Goal: Obtain resource: Download file/media

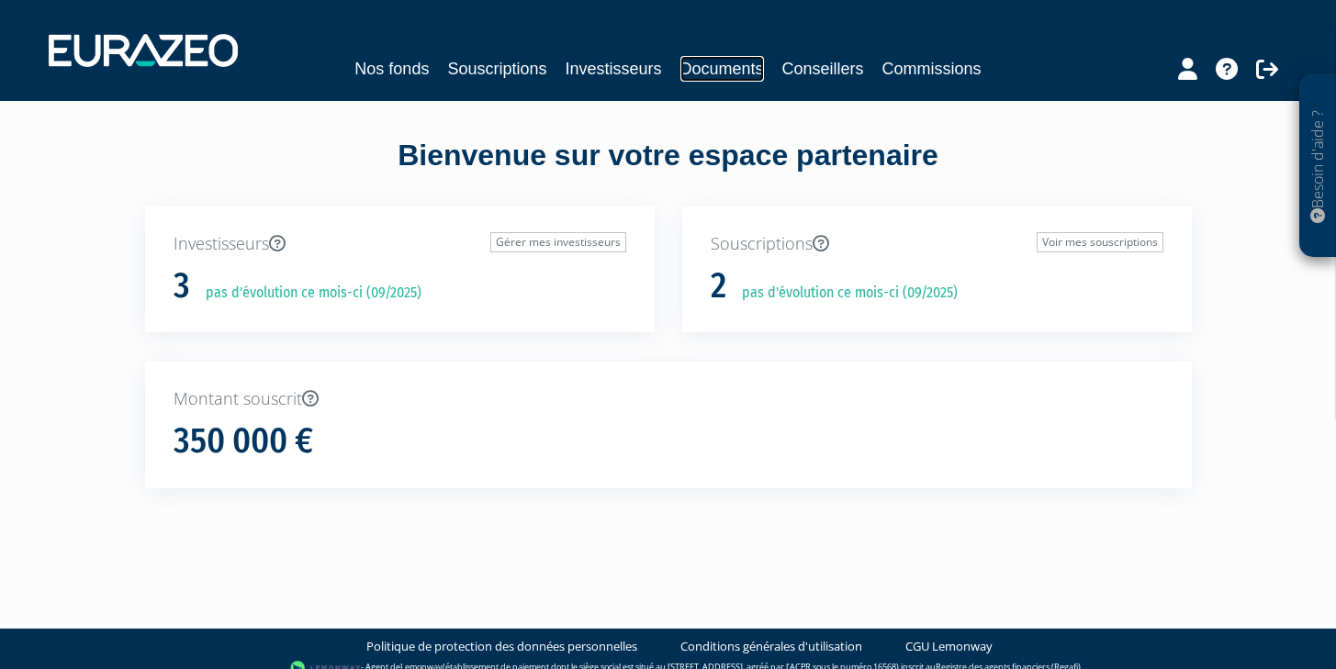
click at [719, 76] on link "Documents" at bounding box center [722, 69] width 84 height 26
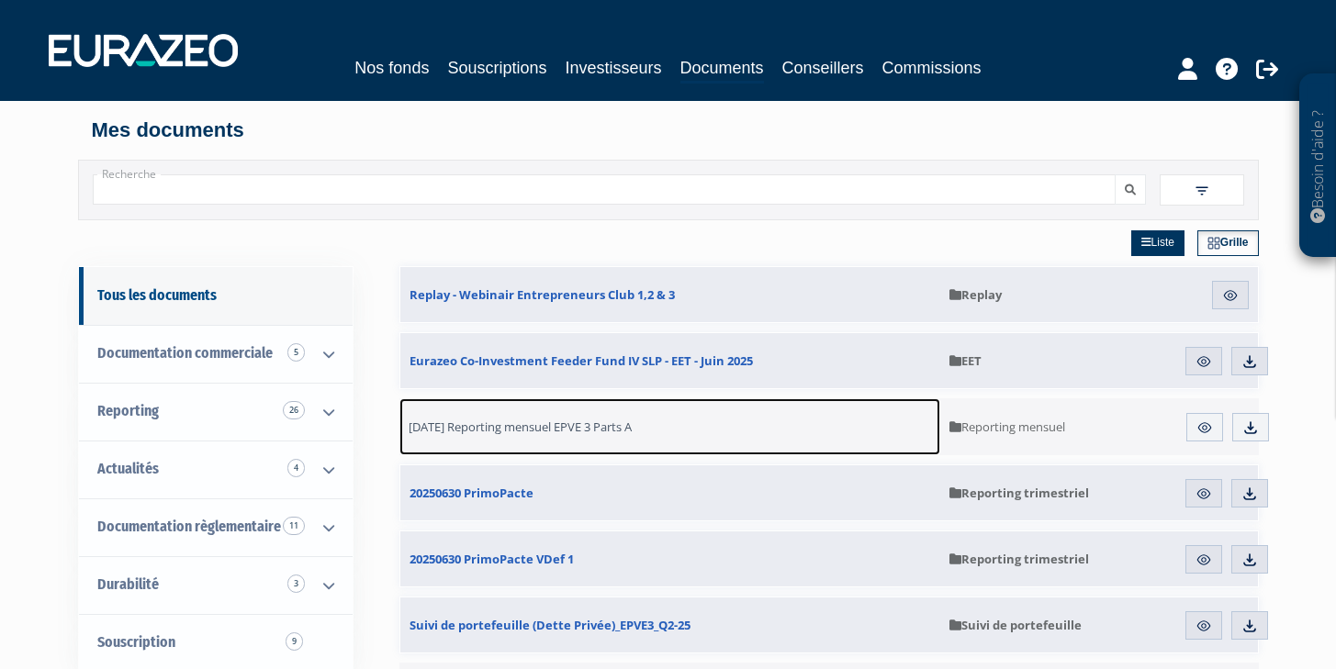
click at [579, 429] on span "[DATE] Reporting mensuel EPVE 3 Parts A" at bounding box center [520, 427] width 223 height 17
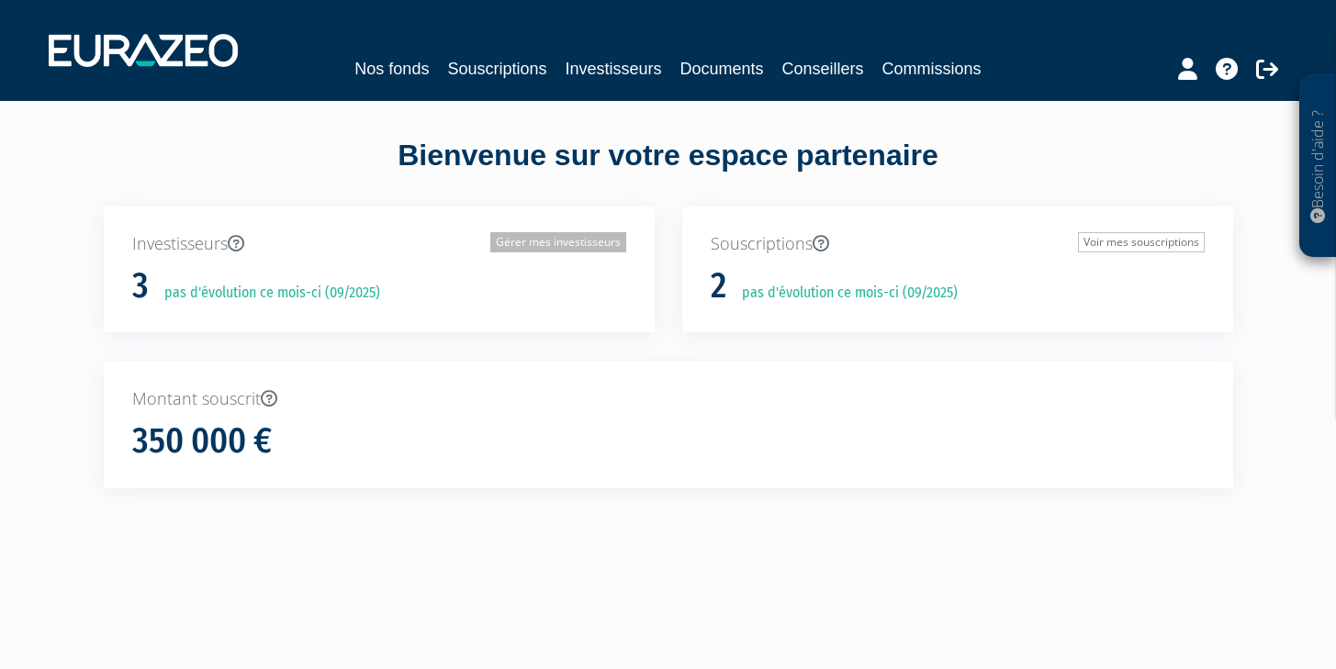
click at [599, 245] on link "Gérer mes investisseurs" at bounding box center [558, 242] width 136 height 20
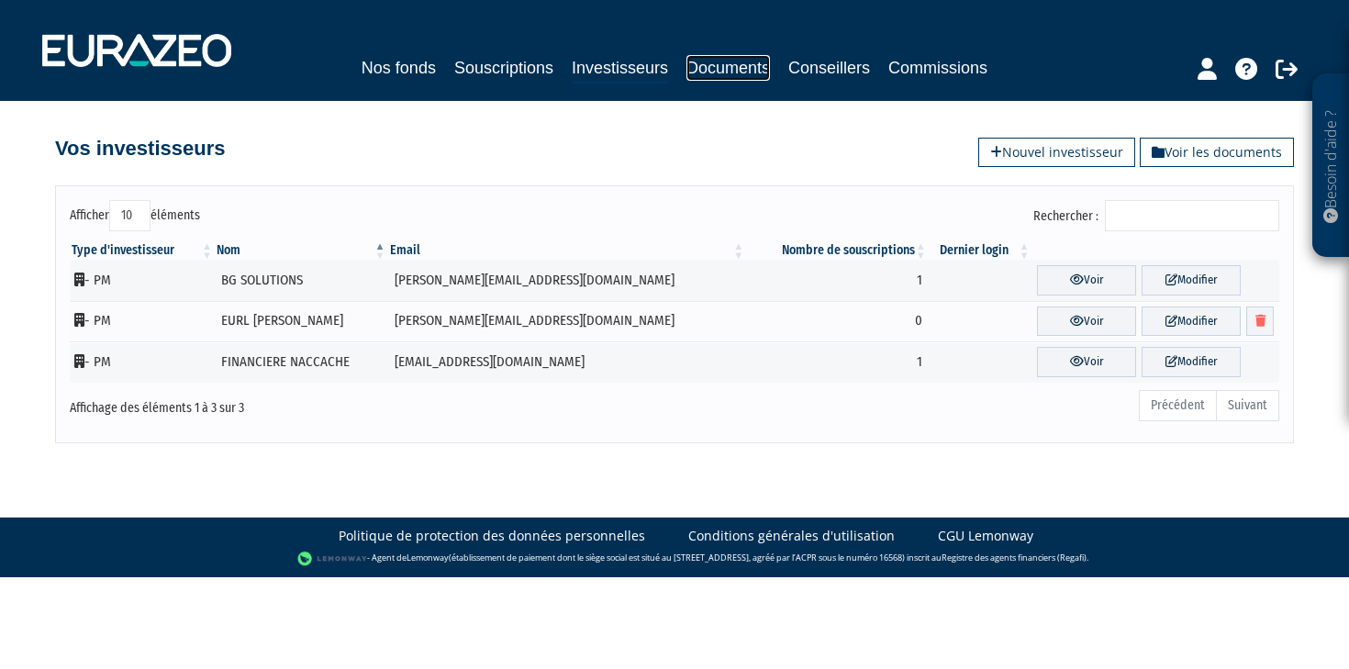
click at [749, 70] on link "Documents" at bounding box center [729, 68] width 84 height 26
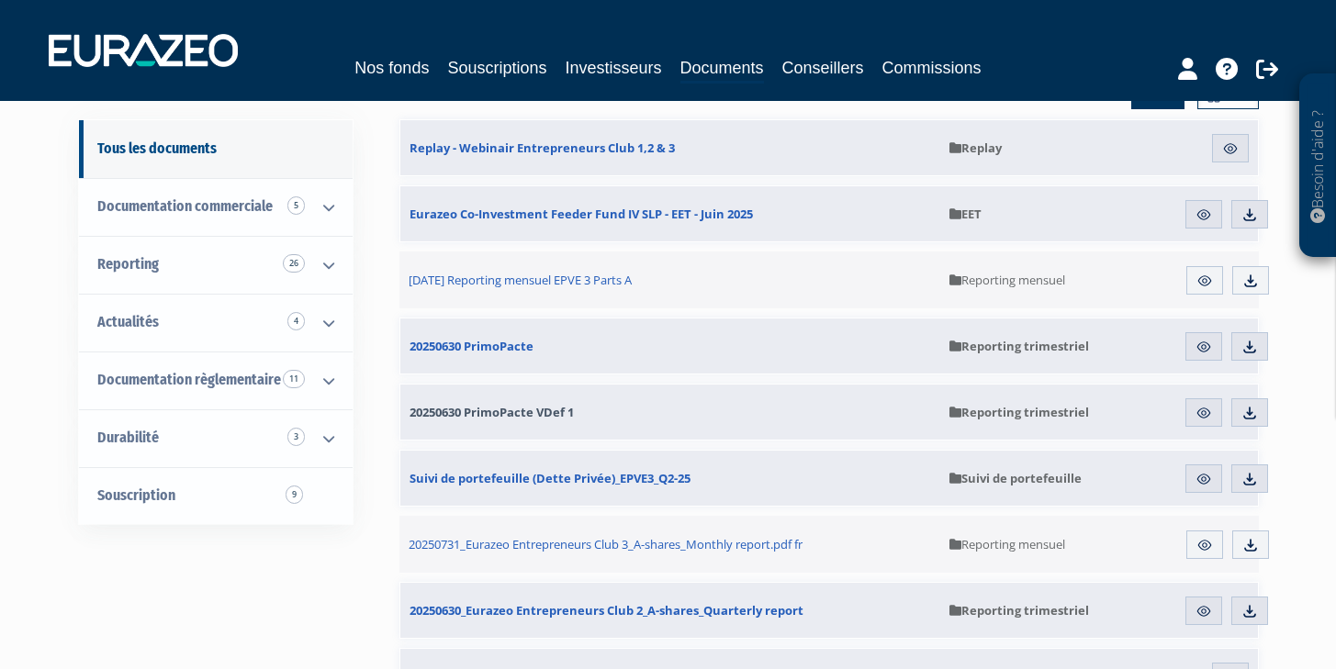
scroll to position [118, 0]
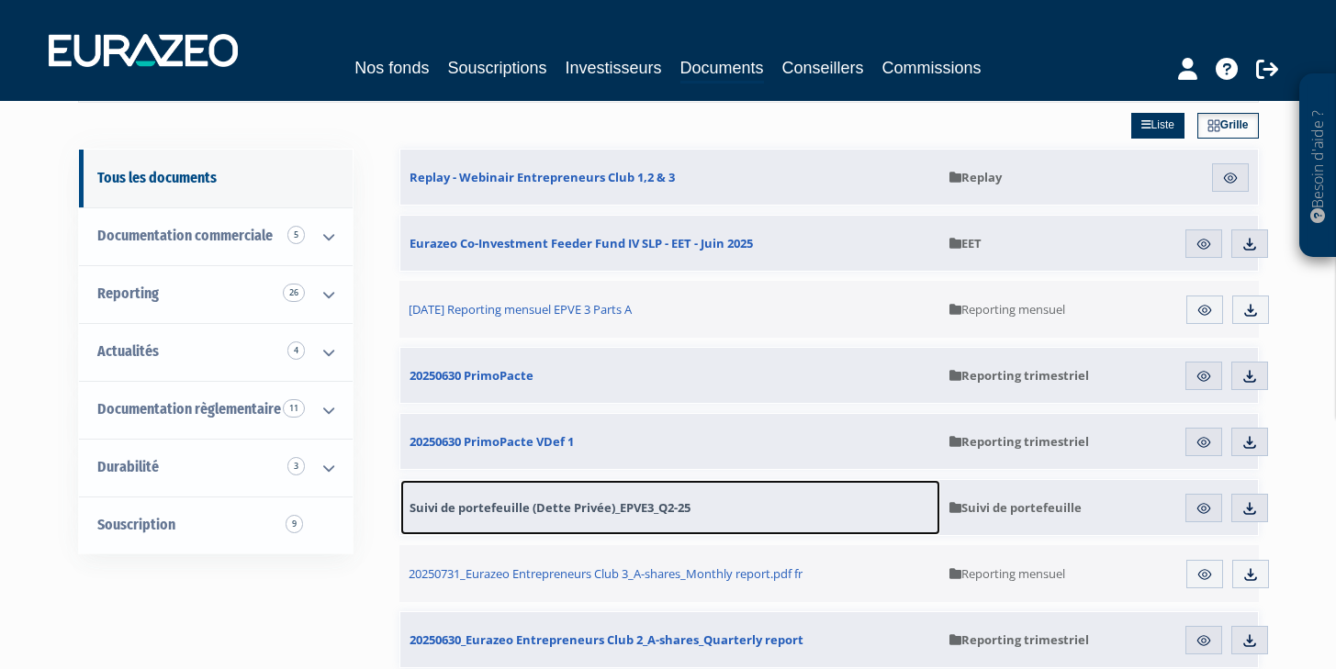
click at [655, 508] on span "Suivi de portefeuille (Dette Privée)_EPVE3_Q2-25" at bounding box center [549, 507] width 281 height 17
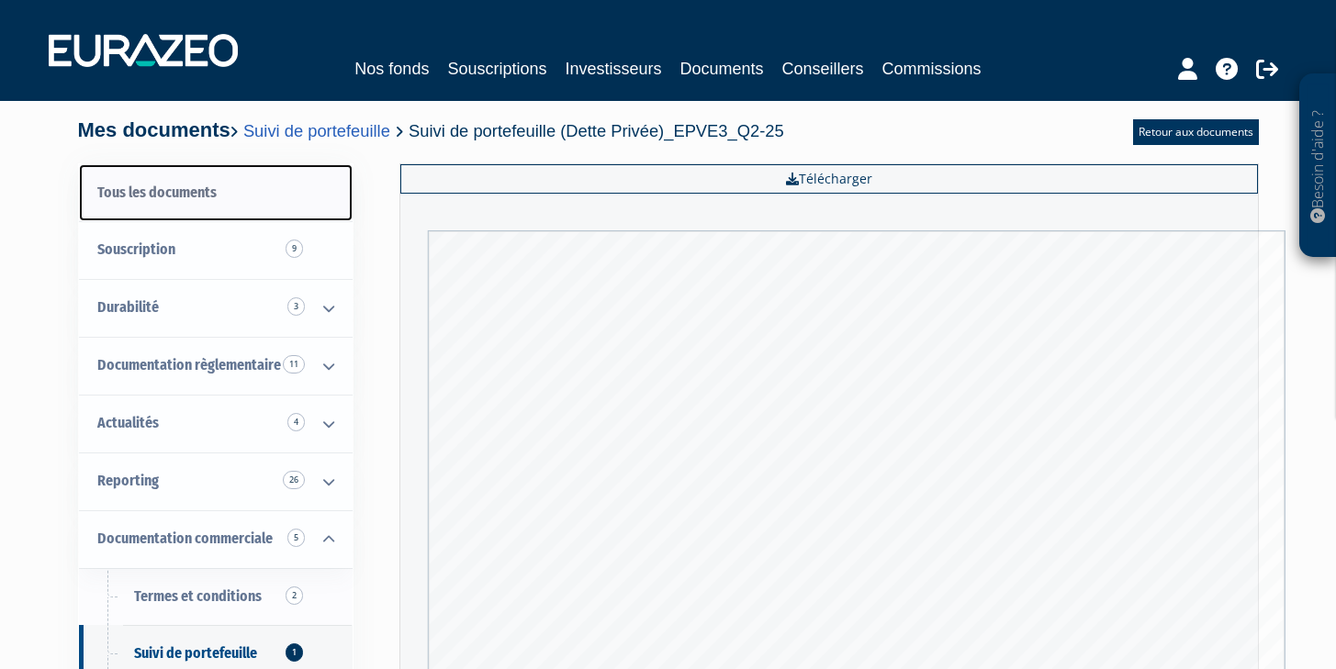
click at [192, 174] on link "Tous les documents" at bounding box center [216, 193] width 274 height 58
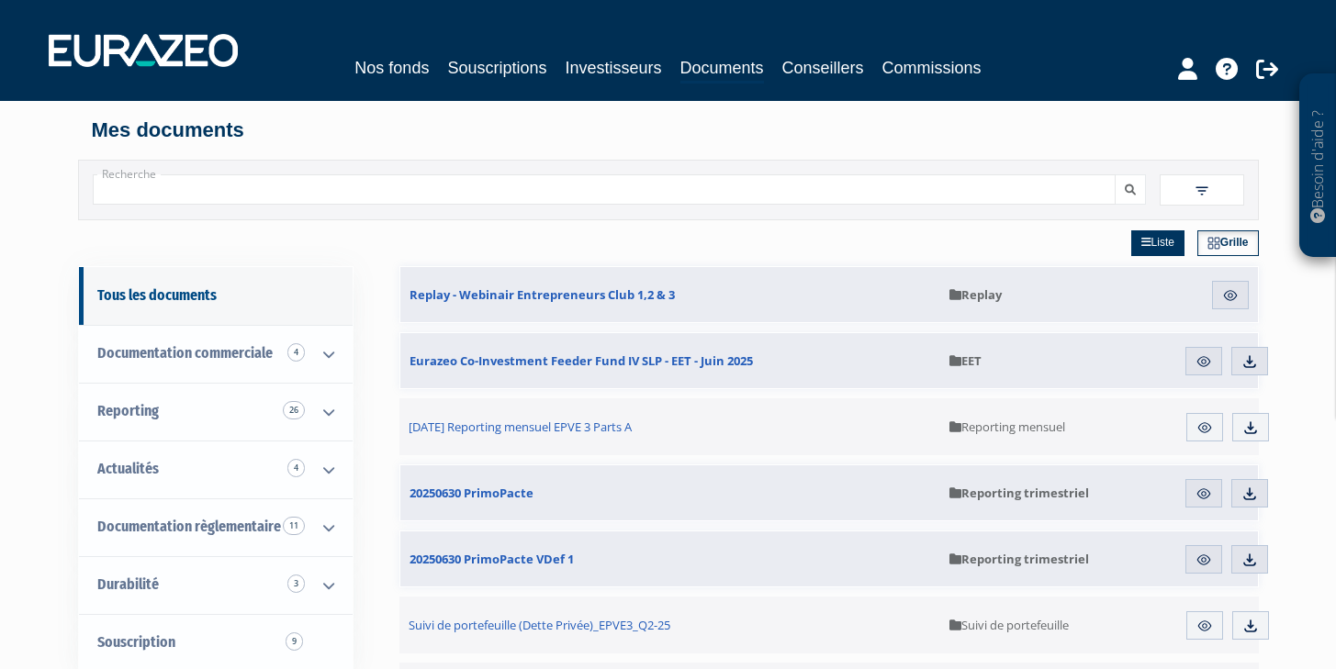
click at [522, 195] on input "Recherche" at bounding box center [604, 189] width 1023 height 30
type input "EPVE"
click at [1114, 174] on button "submit" at bounding box center [1129, 189] width 31 height 30
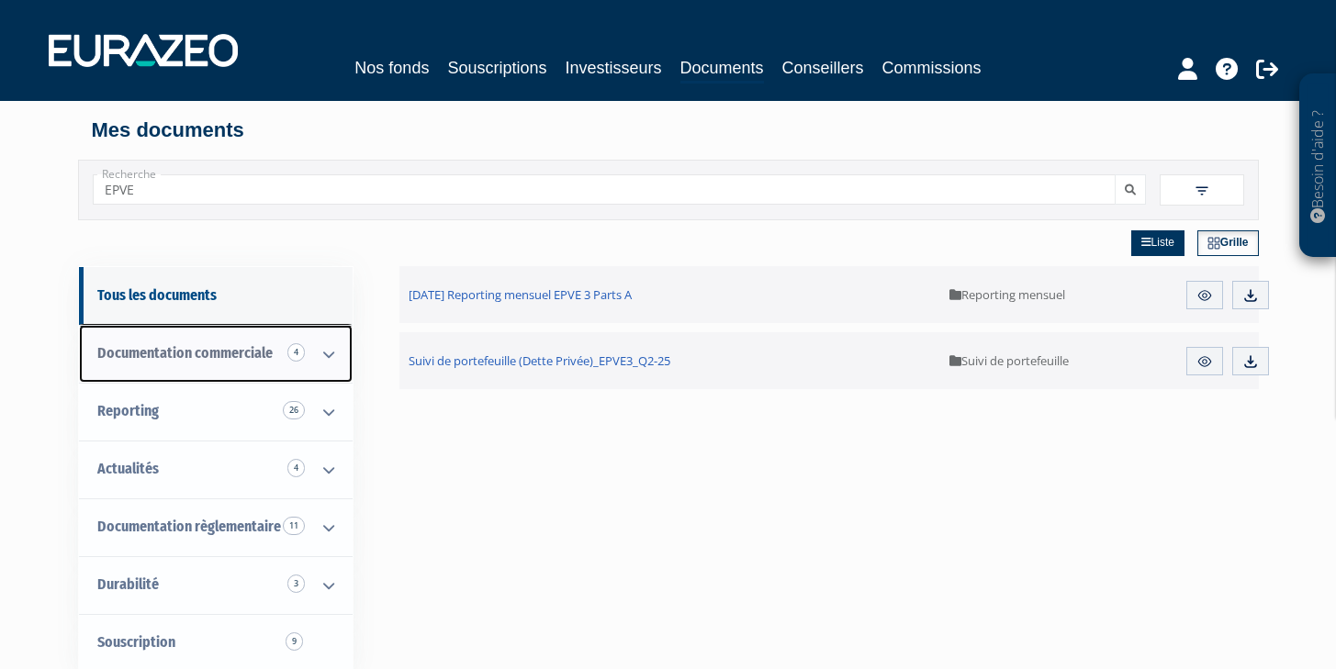
click at [209, 348] on span "Documentation commerciale 4" at bounding box center [184, 352] width 175 height 17
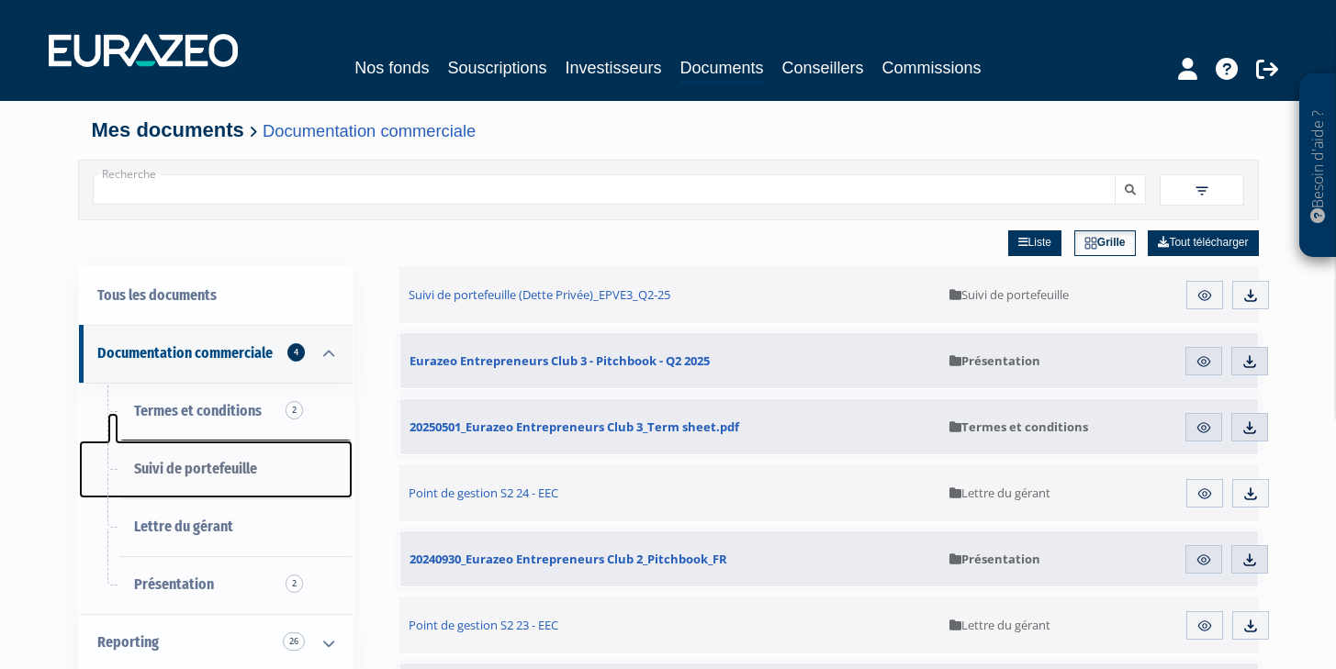
click at [224, 466] on span "Suivi de portefeuille" at bounding box center [195, 468] width 123 height 17
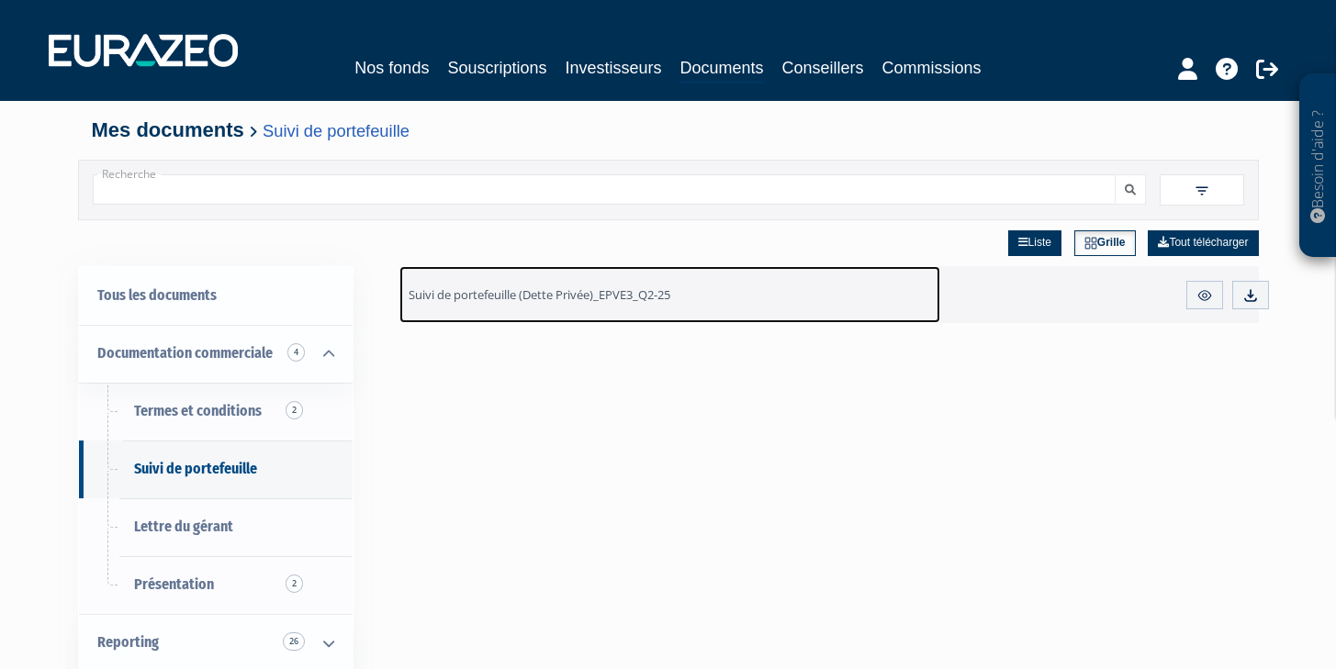
click at [537, 299] on span "Suivi de portefeuille (Dette Privée)_EPVE3_Q2-25" at bounding box center [540, 294] width 262 height 17
